Goal: Information Seeking & Learning: Learn about a topic

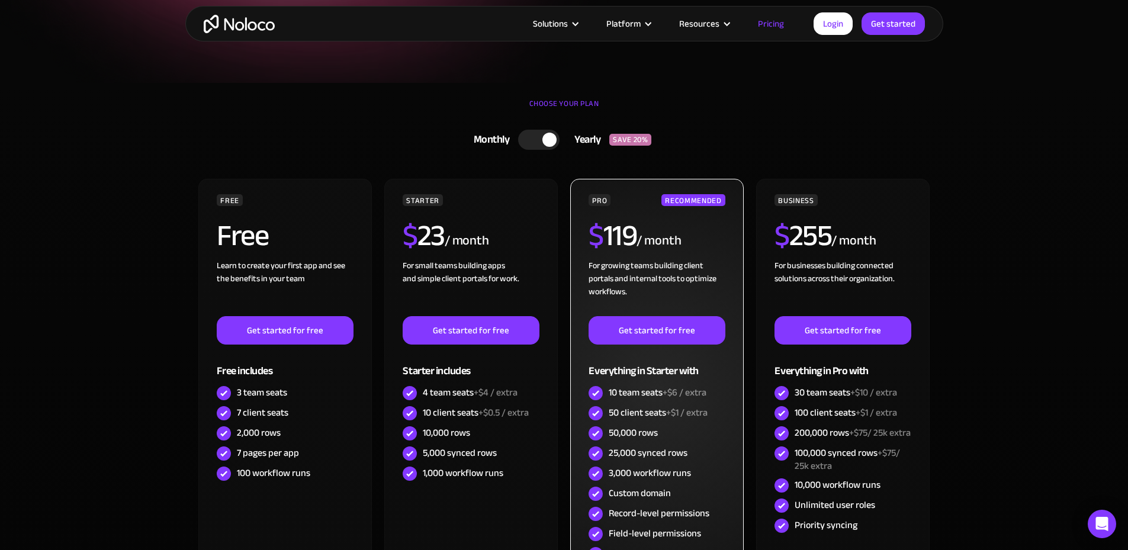
scroll to position [178, 0]
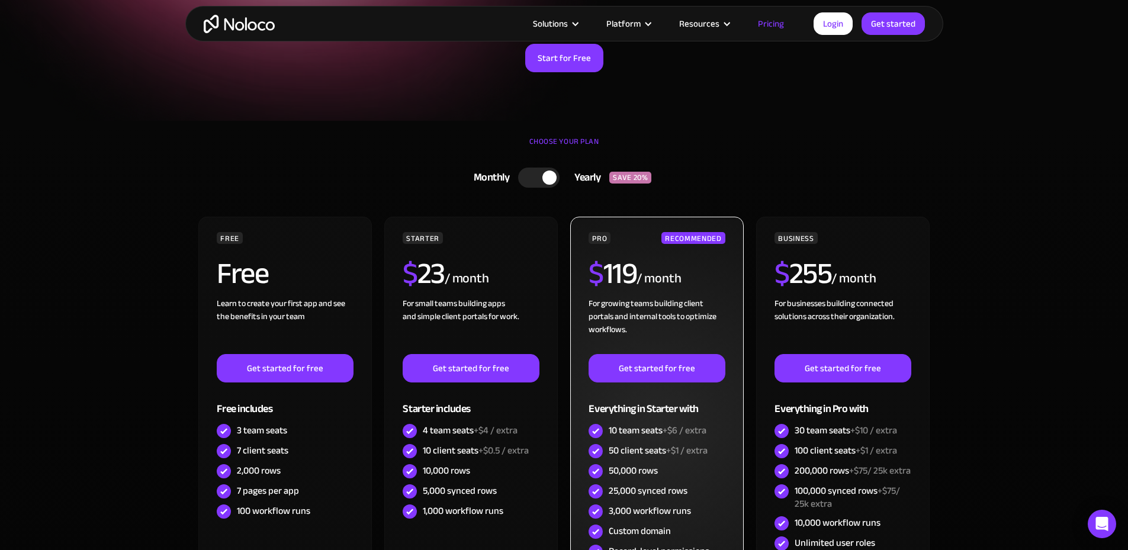
click at [645, 239] on div "PRO RECOMMENDED" at bounding box center [656, 238] width 136 height 12
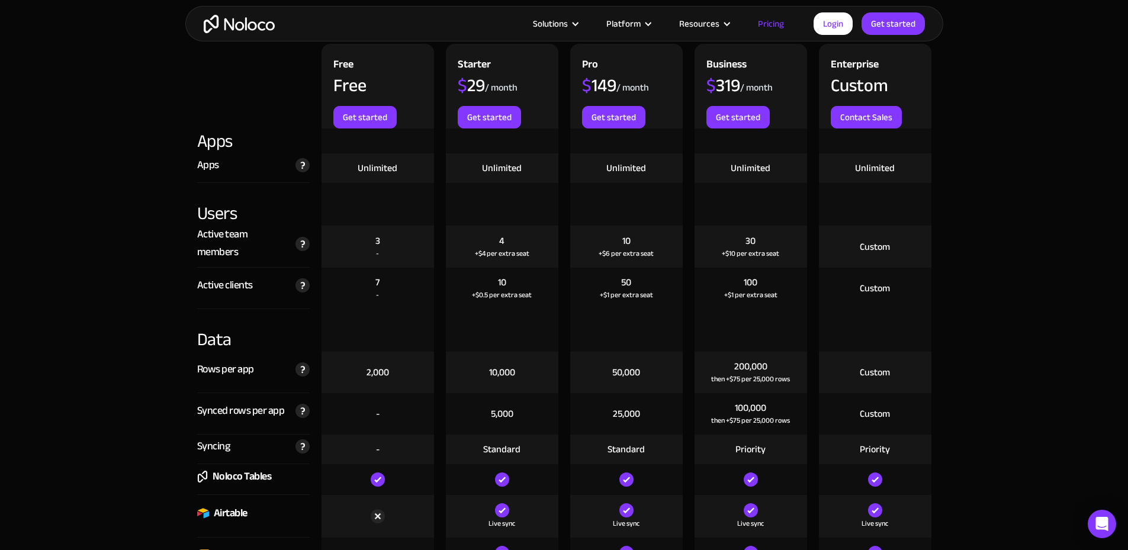
scroll to position [1361, 0]
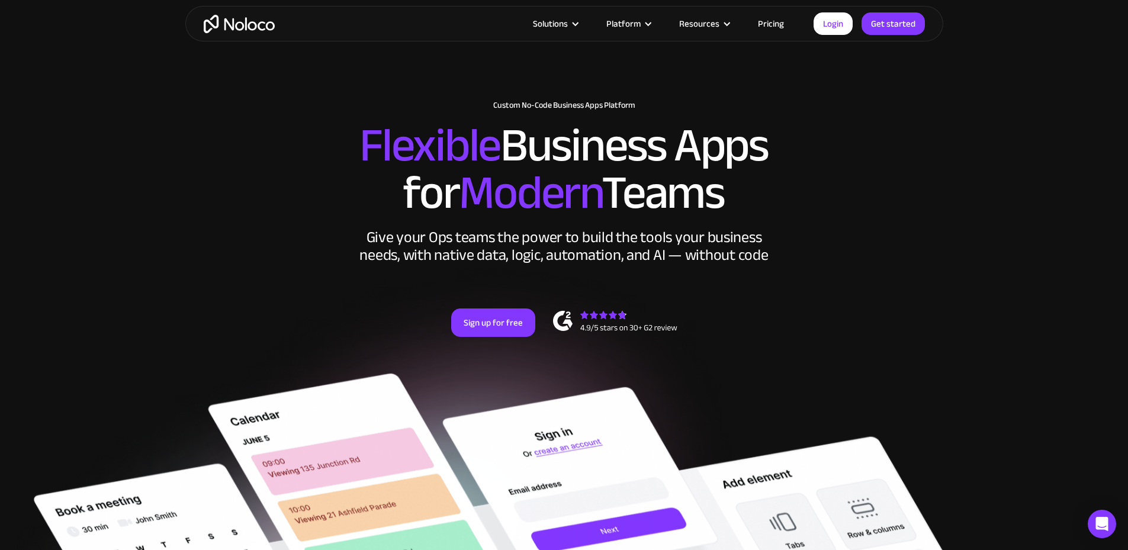
scroll to position [59, 0]
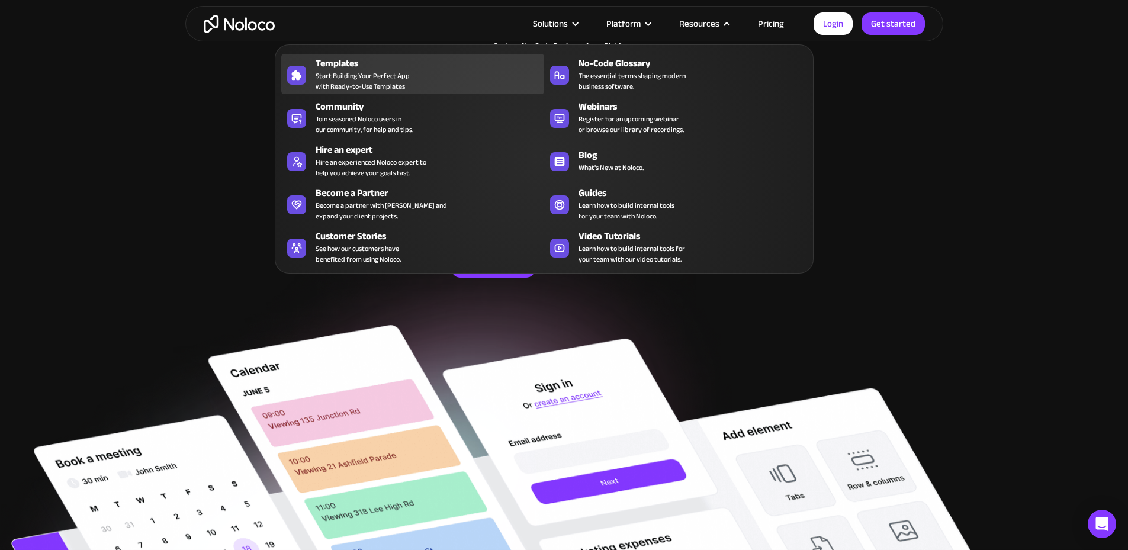
click at [374, 79] on span "Start Building Your Perfect App with Ready-to-Use Templates" at bounding box center [362, 80] width 94 height 21
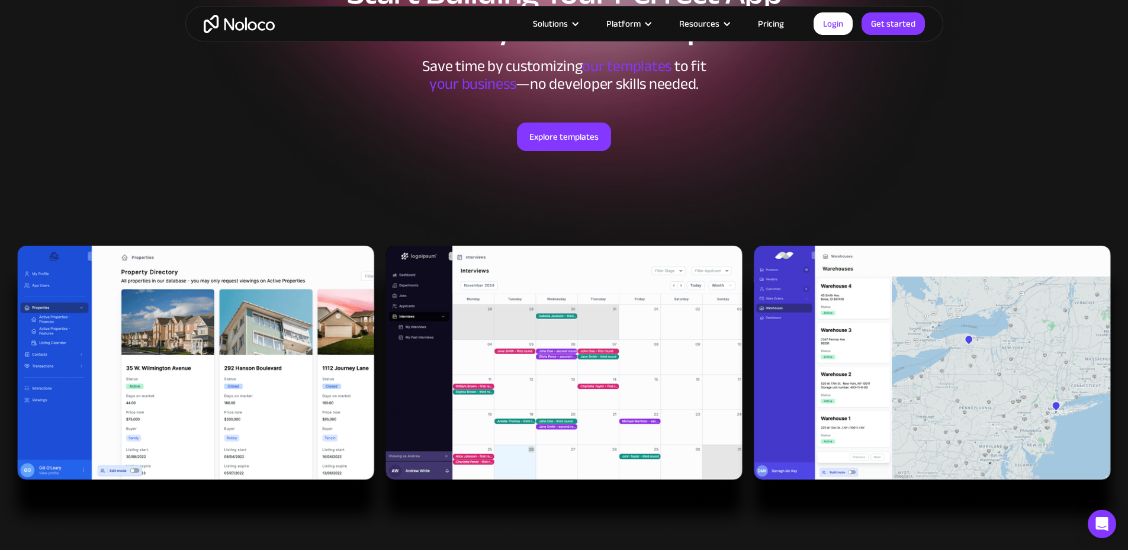
scroll to position [178, 0]
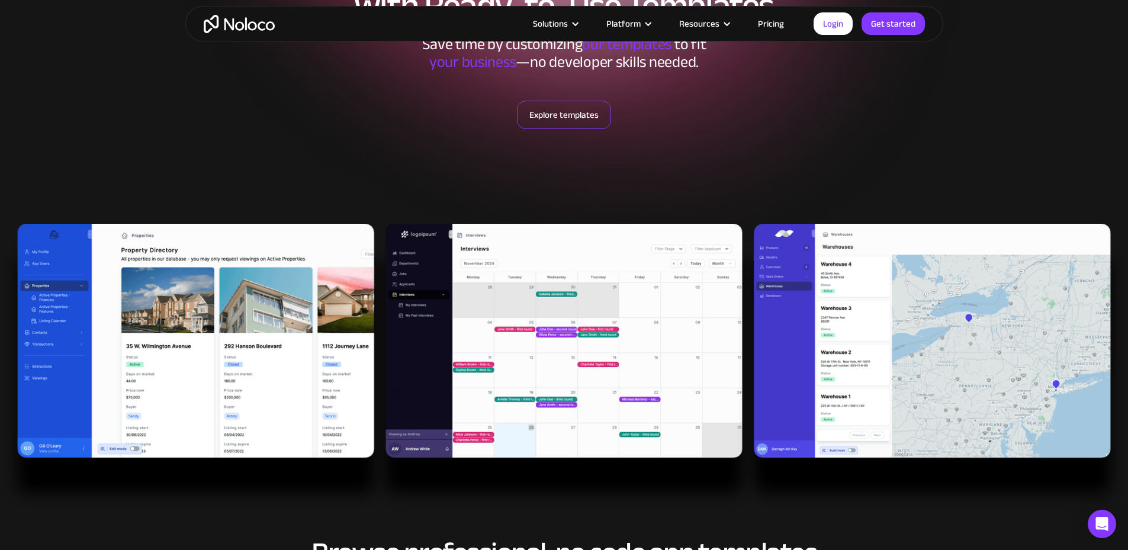
click at [578, 113] on link "Explore templates" at bounding box center [564, 115] width 94 height 28
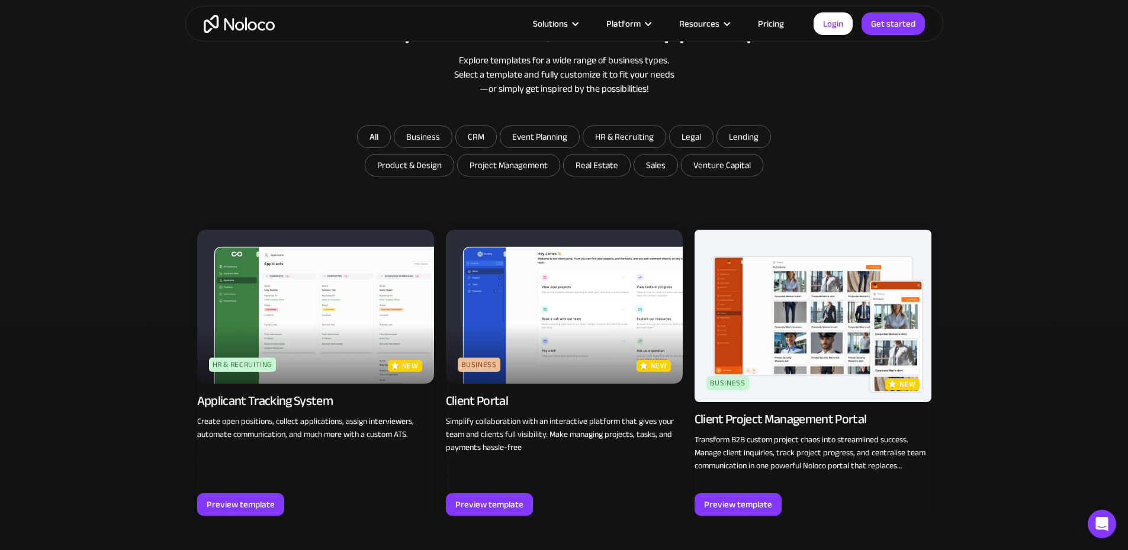
scroll to position [703, 0]
click at [505, 496] on div "Preview template" at bounding box center [489, 503] width 68 height 15
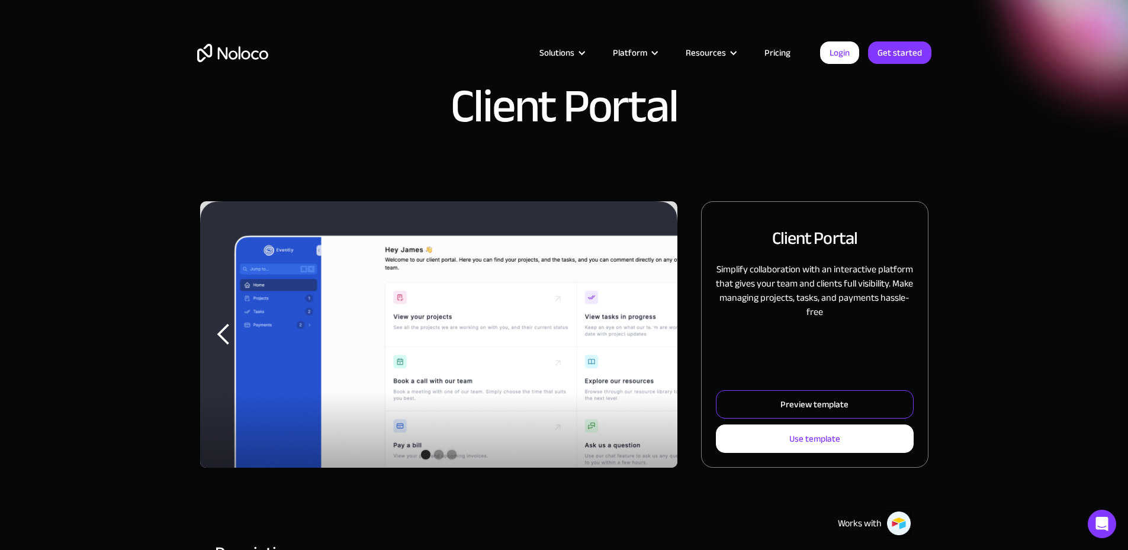
click at [780, 412] on div "Preview template" at bounding box center [814, 404] width 68 height 15
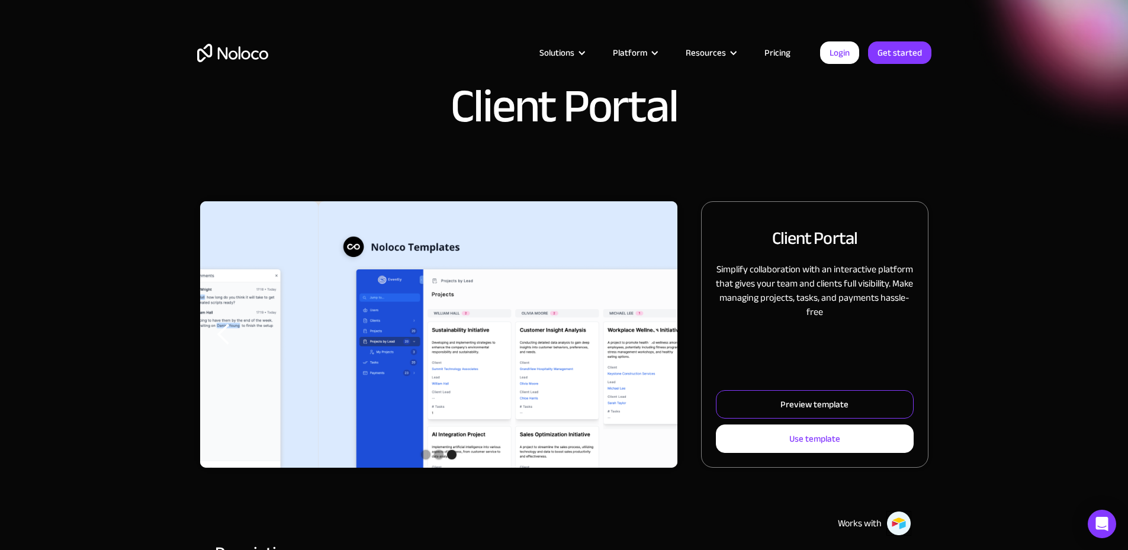
click at [780, 412] on div "Preview template" at bounding box center [814, 404] width 68 height 15
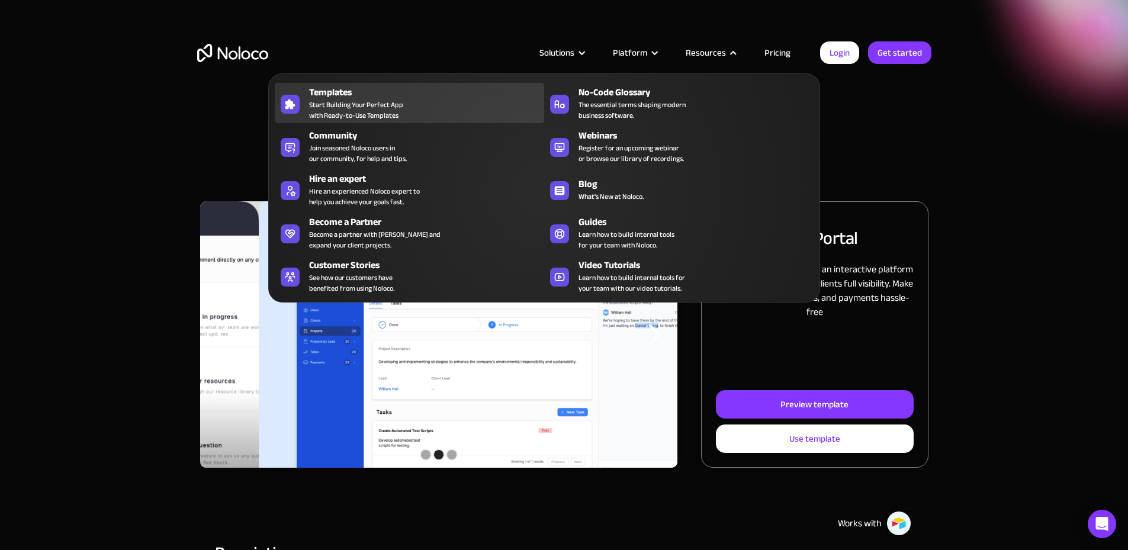
click at [356, 107] on span "Start Building Your Perfect App with Ready-to-Use Templates" at bounding box center [356, 109] width 94 height 21
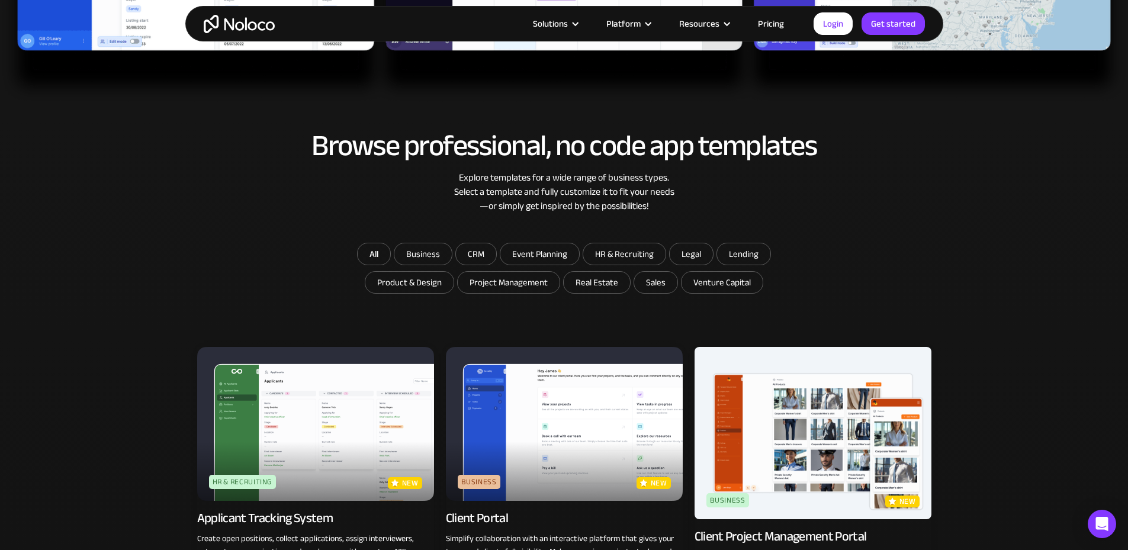
scroll to position [592, 0]
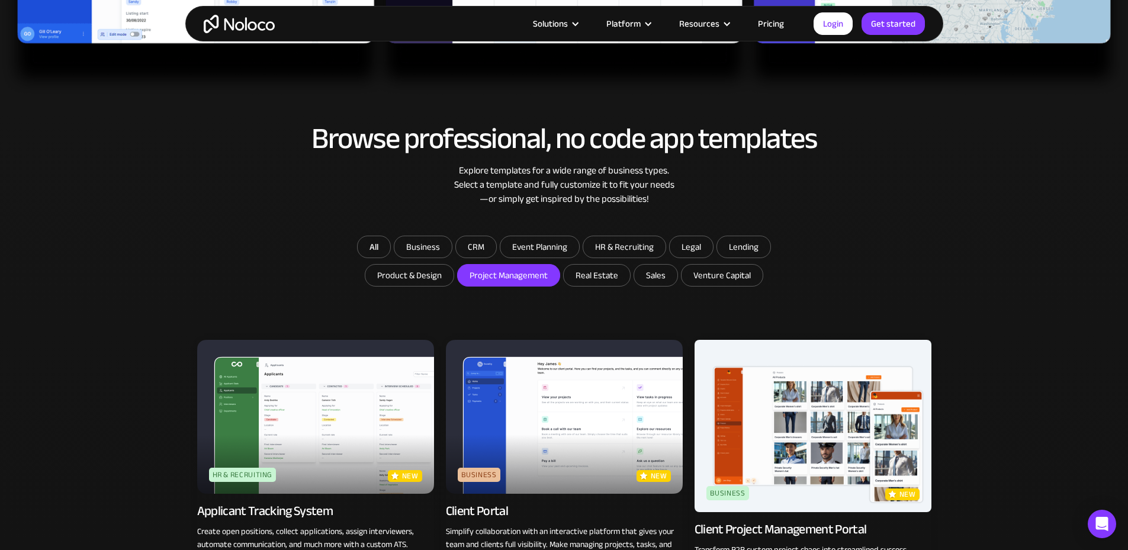
click at [487, 272] on input "Project Management" at bounding box center [509, 275] width 102 height 21
checkbox input "true"
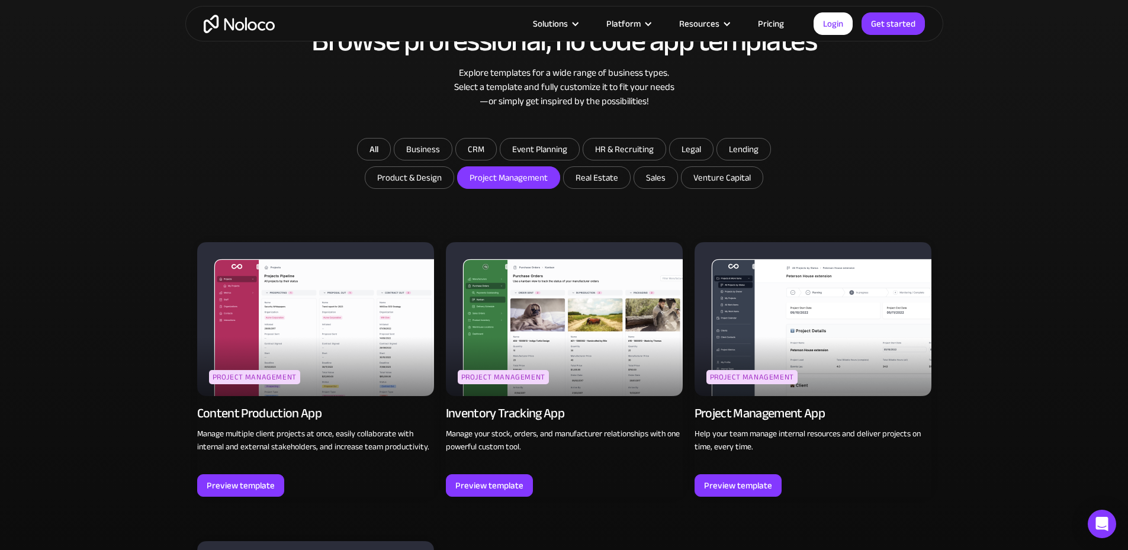
scroll to position [710, 0]
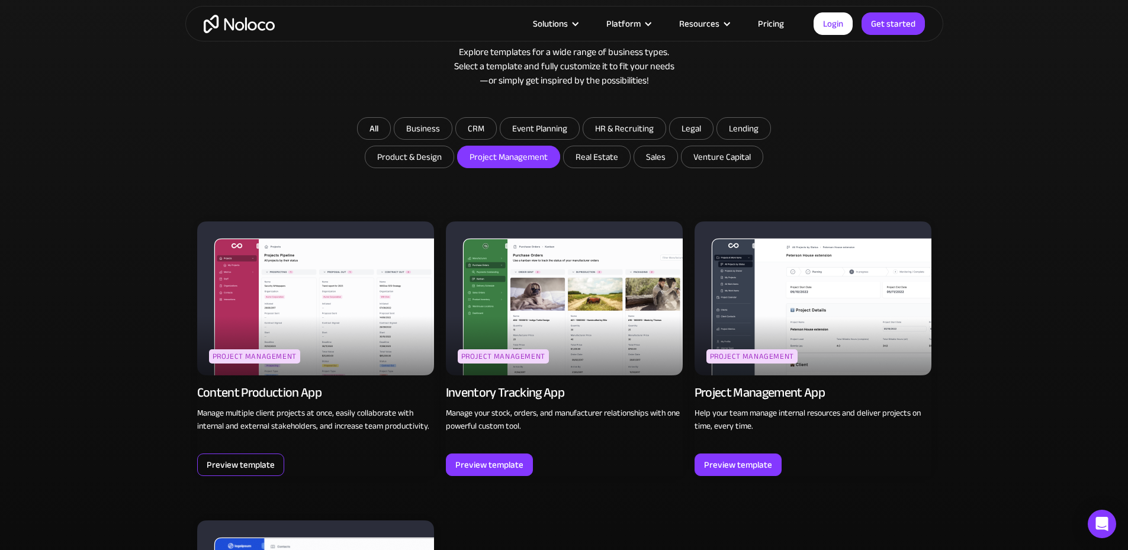
click at [255, 459] on div "Preview template" at bounding box center [241, 464] width 68 height 15
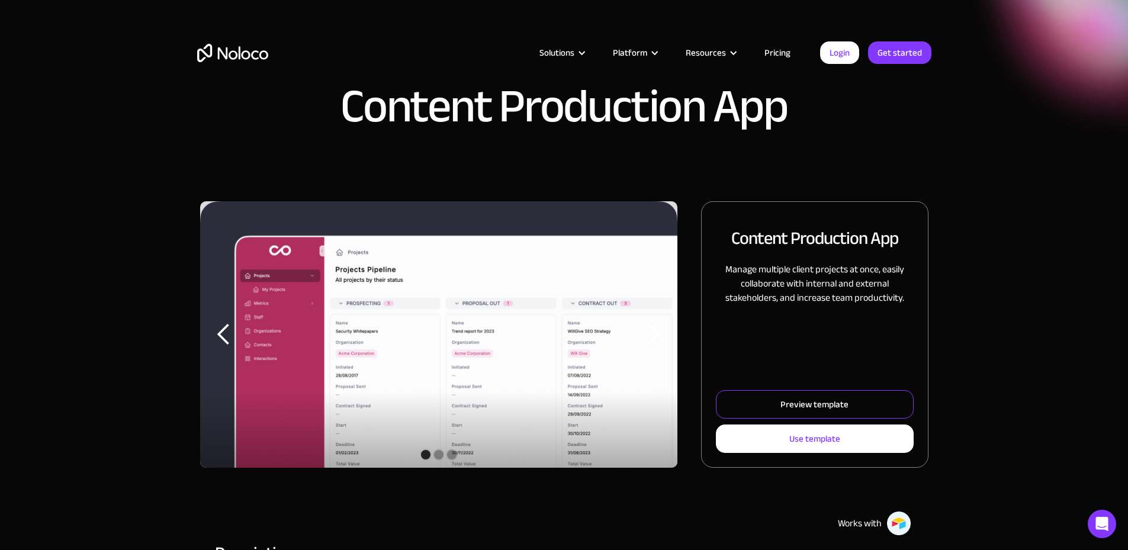
click at [780, 412] on div "Preview template" at bounding box center [814, 404] width 68 height 15
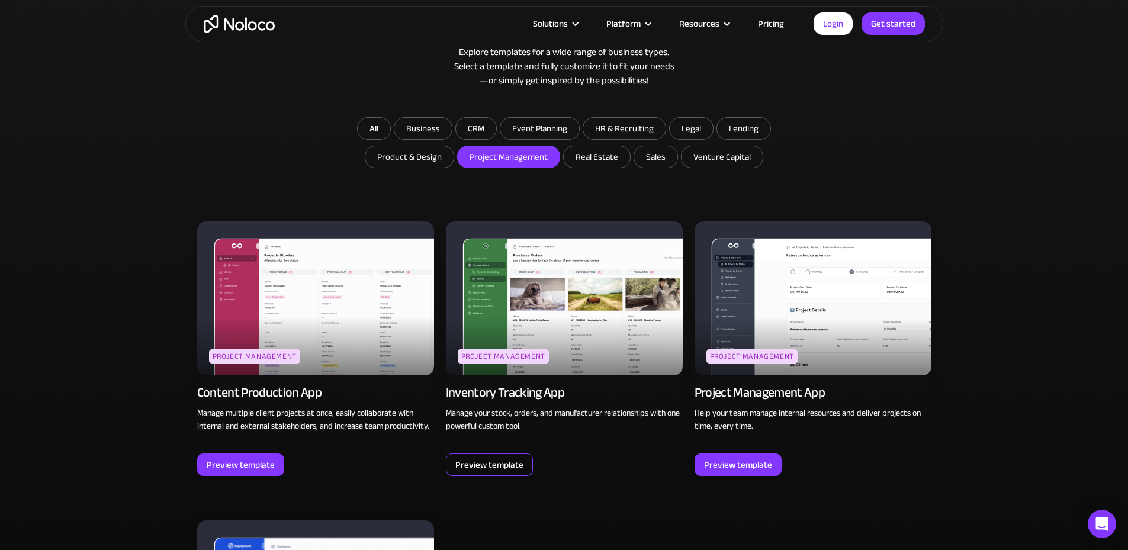
click at [517, 457] on div "Preview template" at bounding box center [489, 464] width 68 height 15
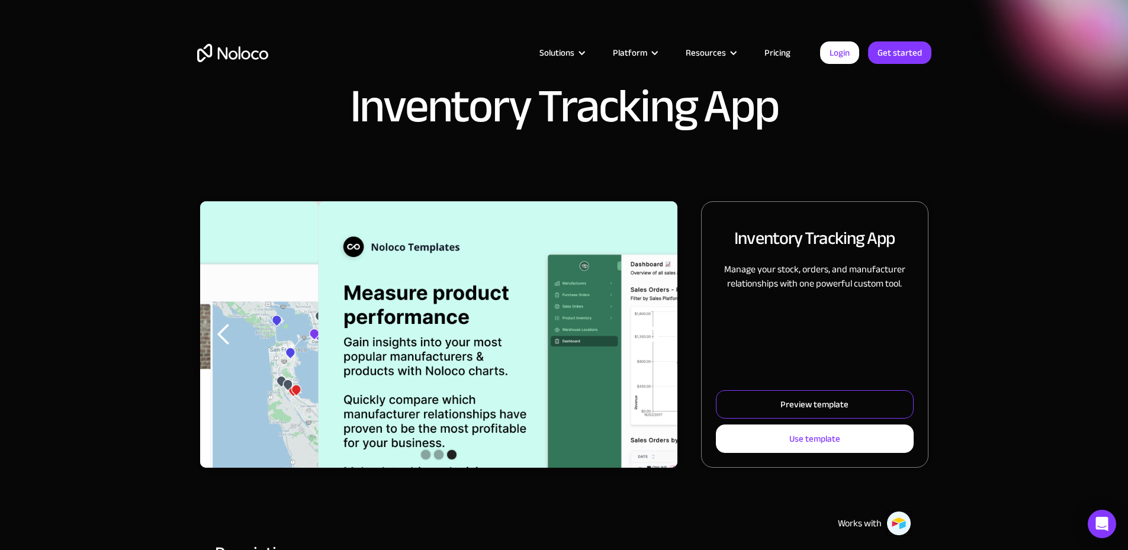
click at [795, 412] on div "Preview template" at bounding box center [814, 404] width 68 height 15
